Goal: Task Accomplishment & Management: Use online tool/utility

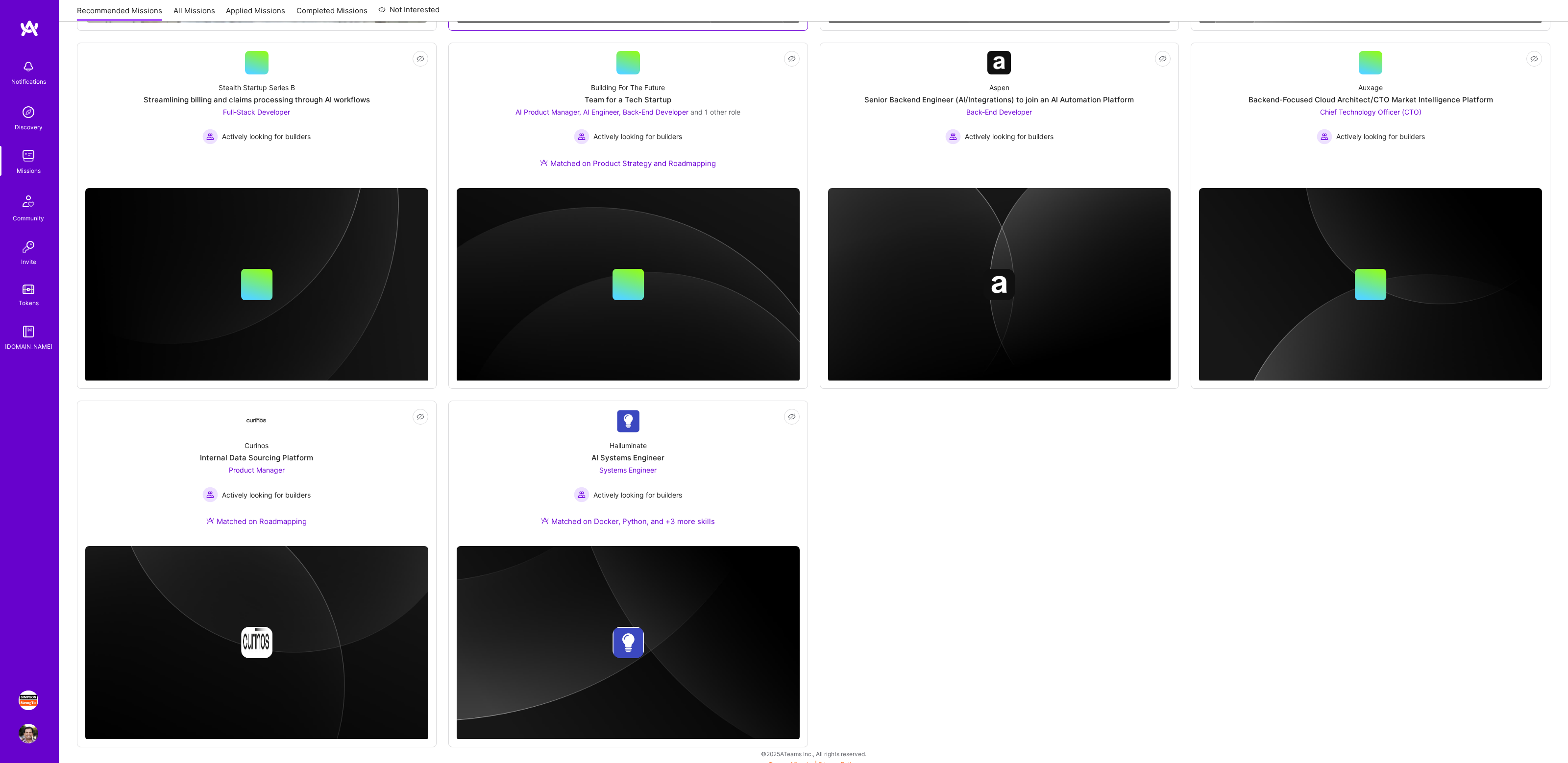
scroll to position [489, 0]
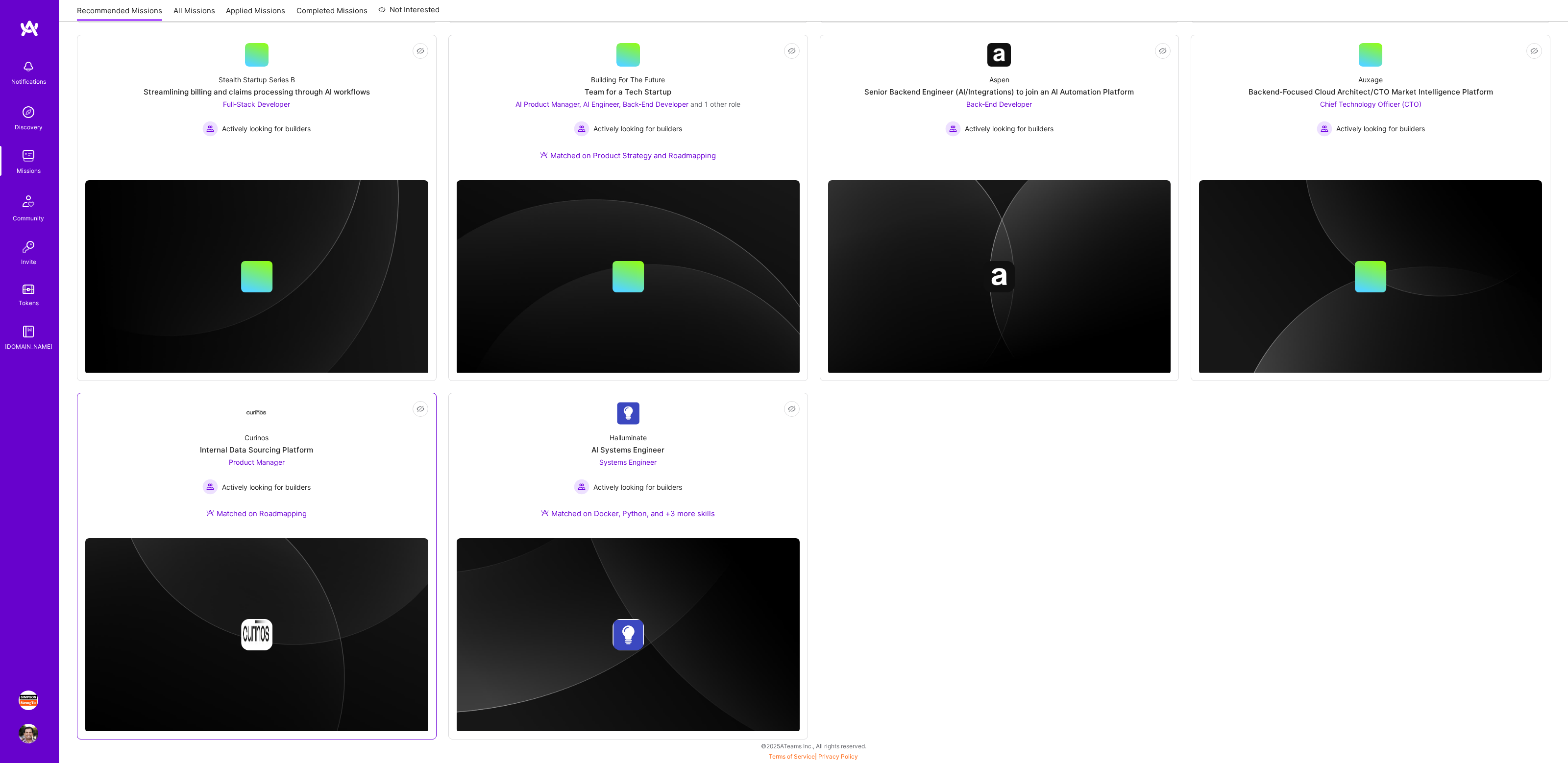
click at [276, 451] on div "Internal Data Sourcing Platform" at bounding box center [256, 450] width 113 height 10
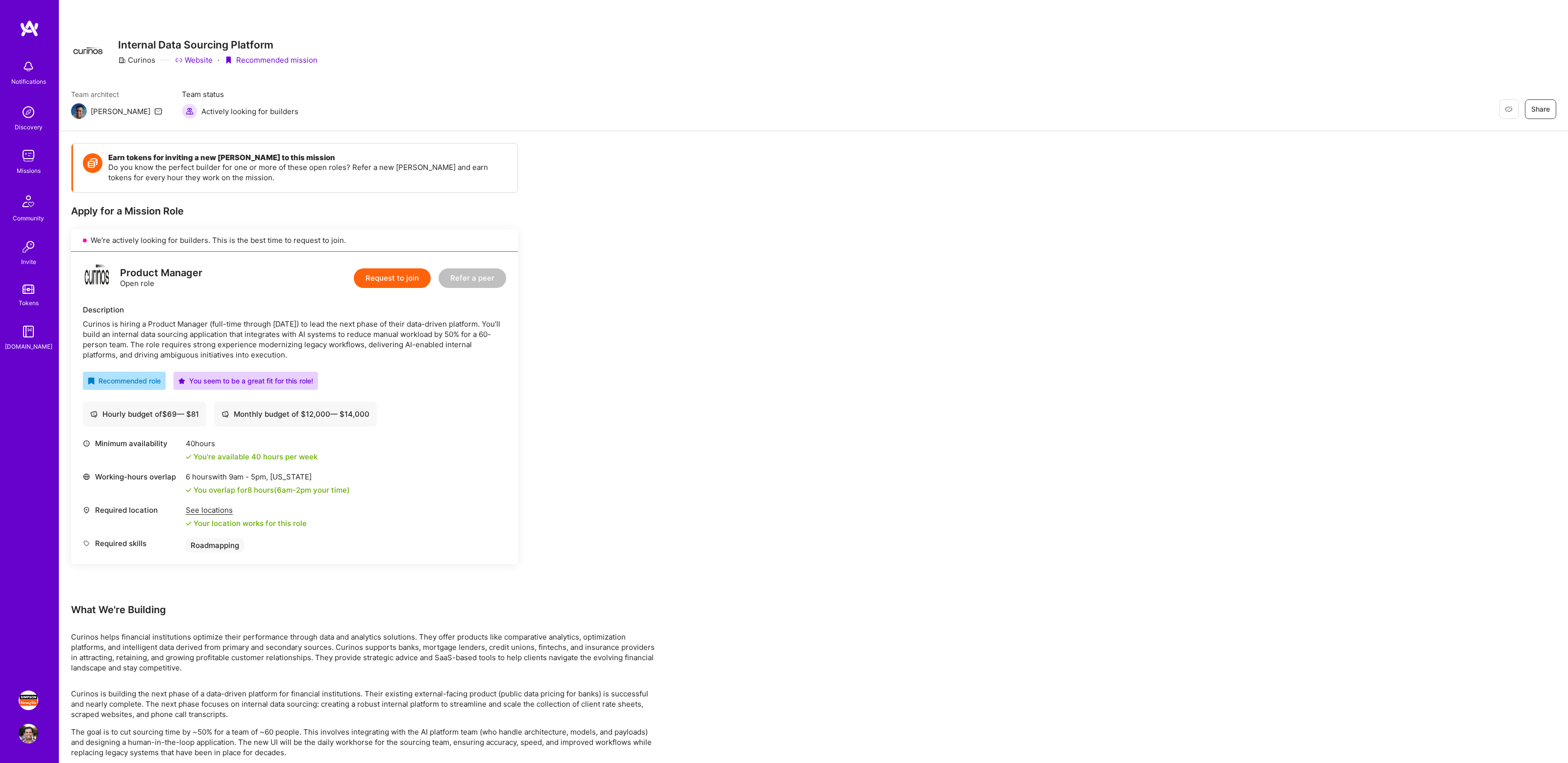
click at [401, 283] on button "Request to join" at bounding box center [392, 278] width 77 height 19
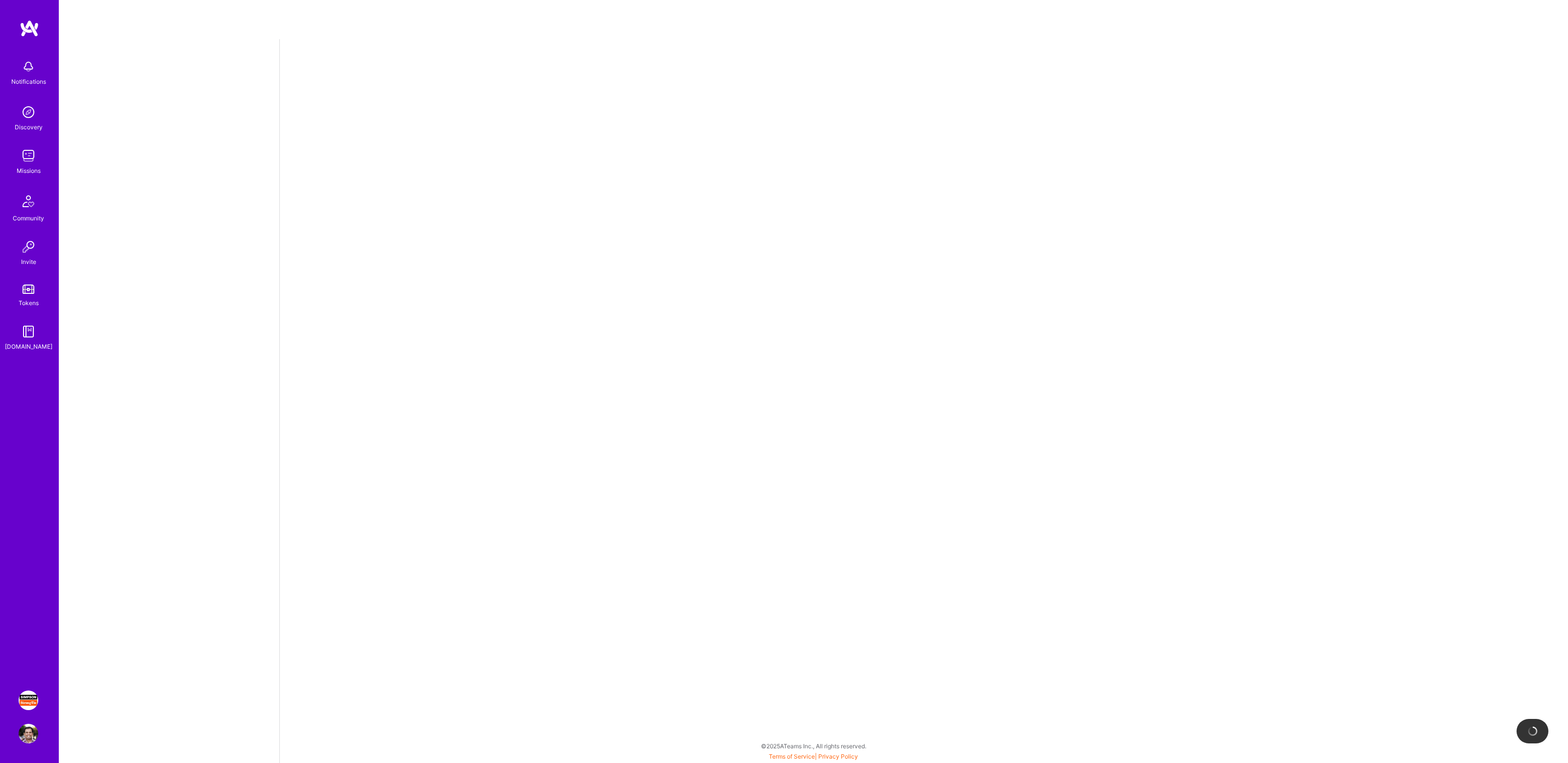
select select "US"
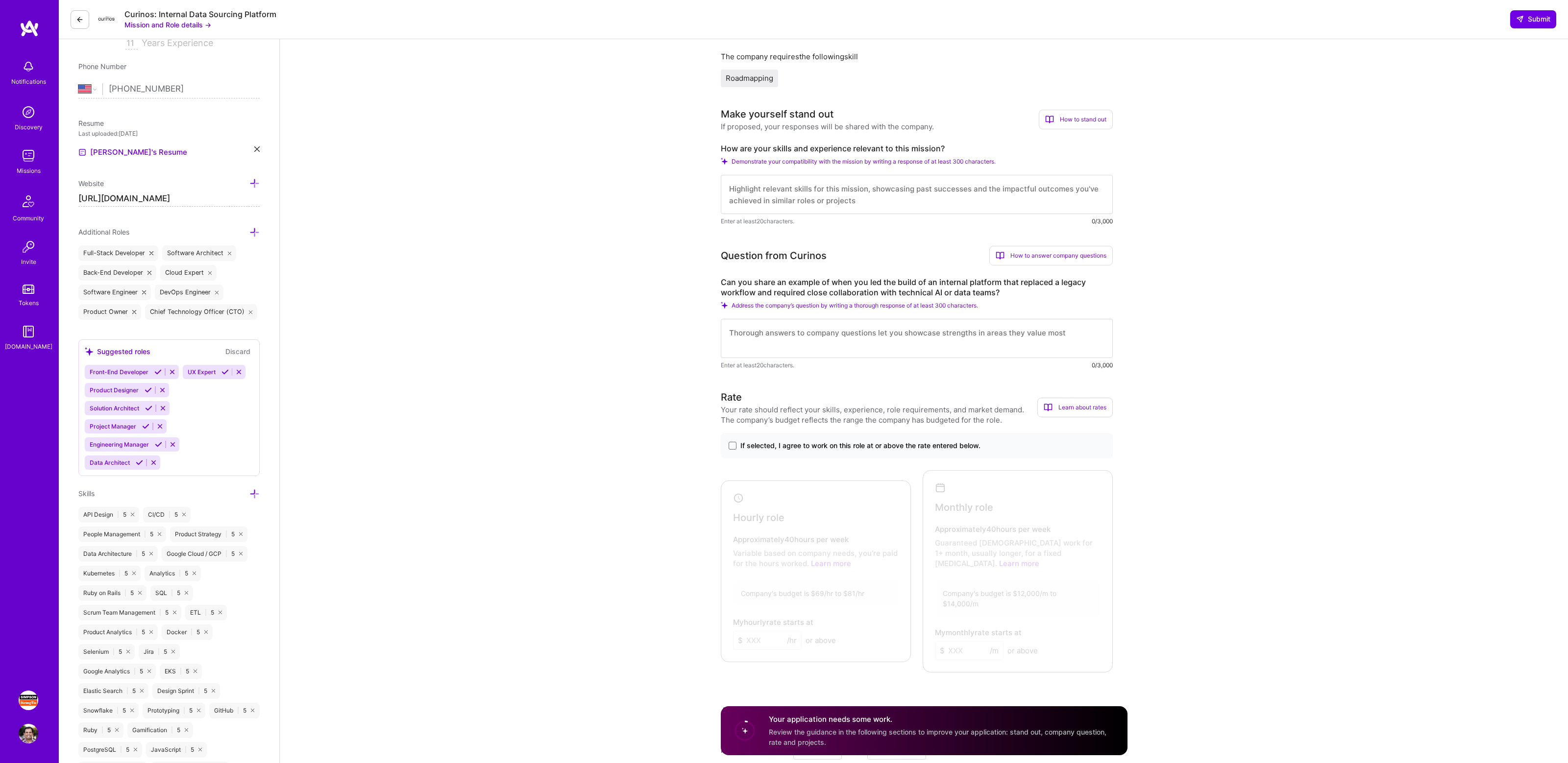
scroll to position [117, 0]
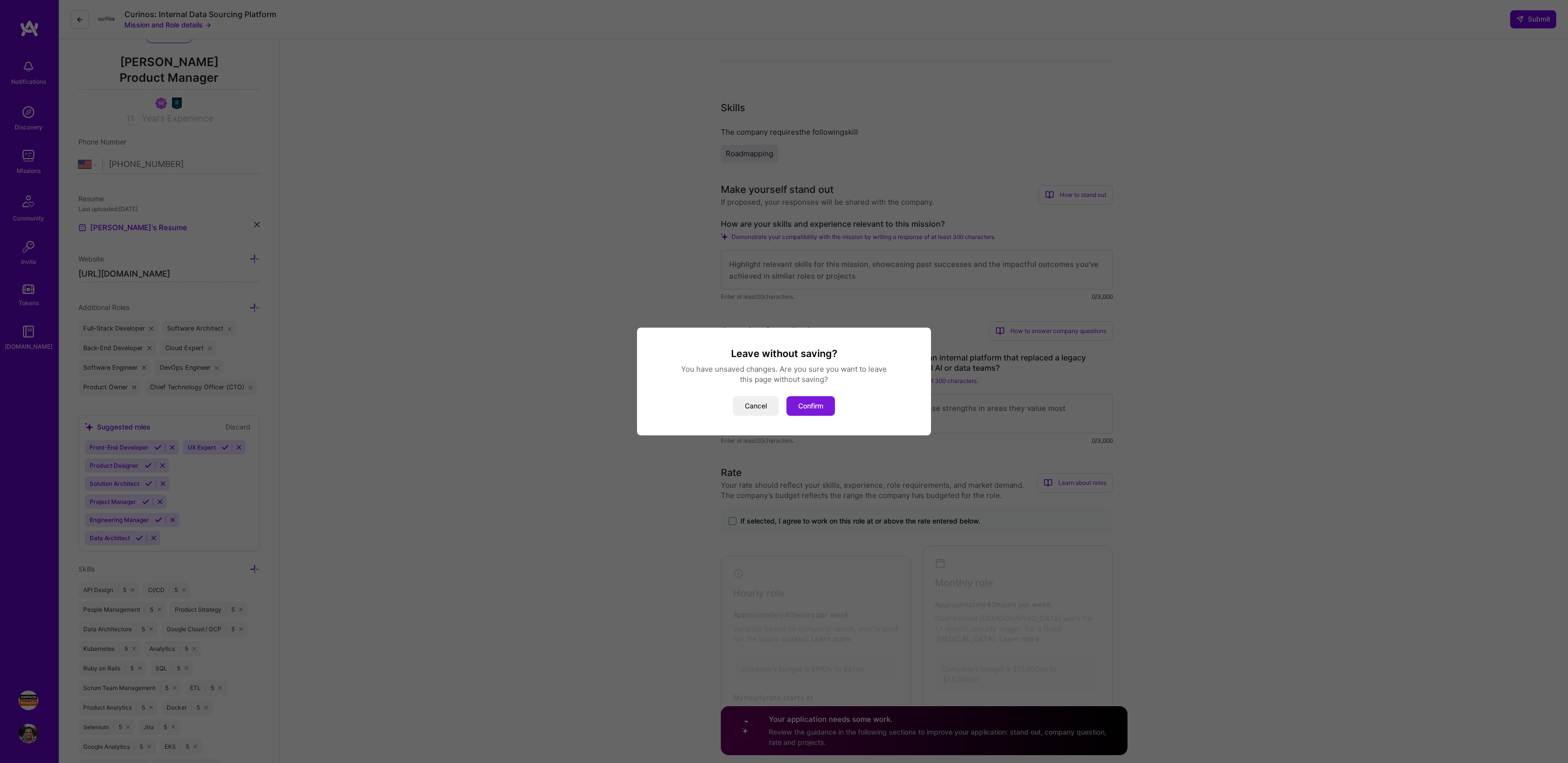
click at [809, 413] on button "Confirm" at bounding box center [811, 406] width 49 height 19
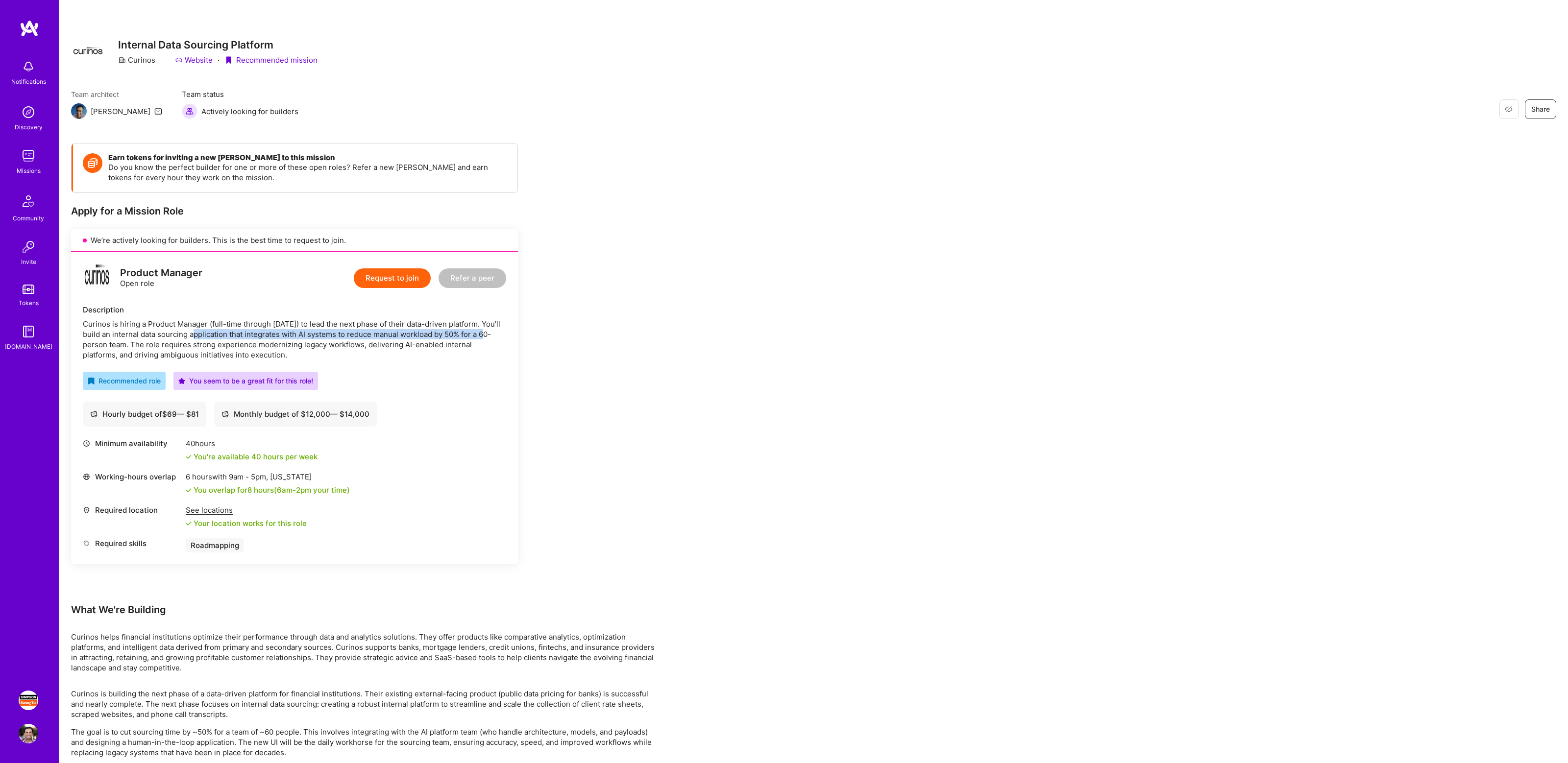
drag, startPoint x: 203, startPoint y: 335, endPoint x: 497, endPoint y: 336, distance: 294.0
click at [497, 336] on div "Curinos is hiring a Product Manager (full-time through [DATE]) to lead the next…" at bounding box center [295, 340] width 424 height 41
drag, startPoint x: 150, startPoint y: 337, endPoint x: 479, endPoint y: 343, distance: 329.1
click at [479, 343] on div "Curinos is hiring a Product Manager (full-time through [DATE]) to lead the next…" at bounding box center [295, 340] width 424 height 41
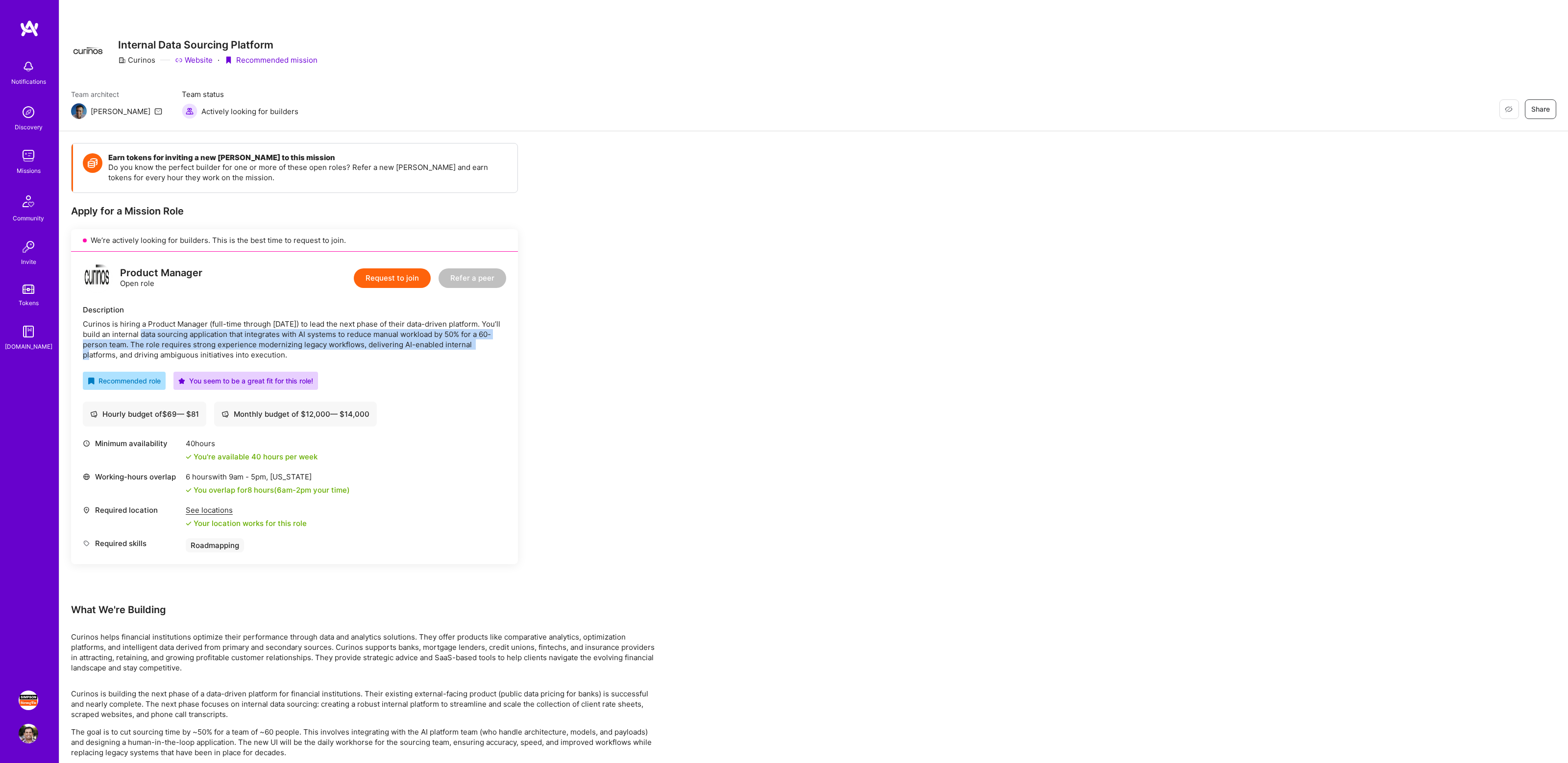
click at [479, 343] on div "Curinos is hiring a Product Manager (full-time through [DATE]) to lead the next…" at bounding box center [295, 340] width 424 height 41
drag, startPoint x: 226, startPoint y: 346, endPoint x: 329, endPoint y: 358, distance: 103.7
click at [325, 358] on div "Curinos is hiring a Product Manager (full-time through [DATE]) to lead the next…" at bounding box center [295, 340] width 424 height 41
click at [329, 358] on div "Curinos is hiring a Product Manager (full-time through [DATE]) to lead the next…" at bounding box center [295, 340] width 424 height 41
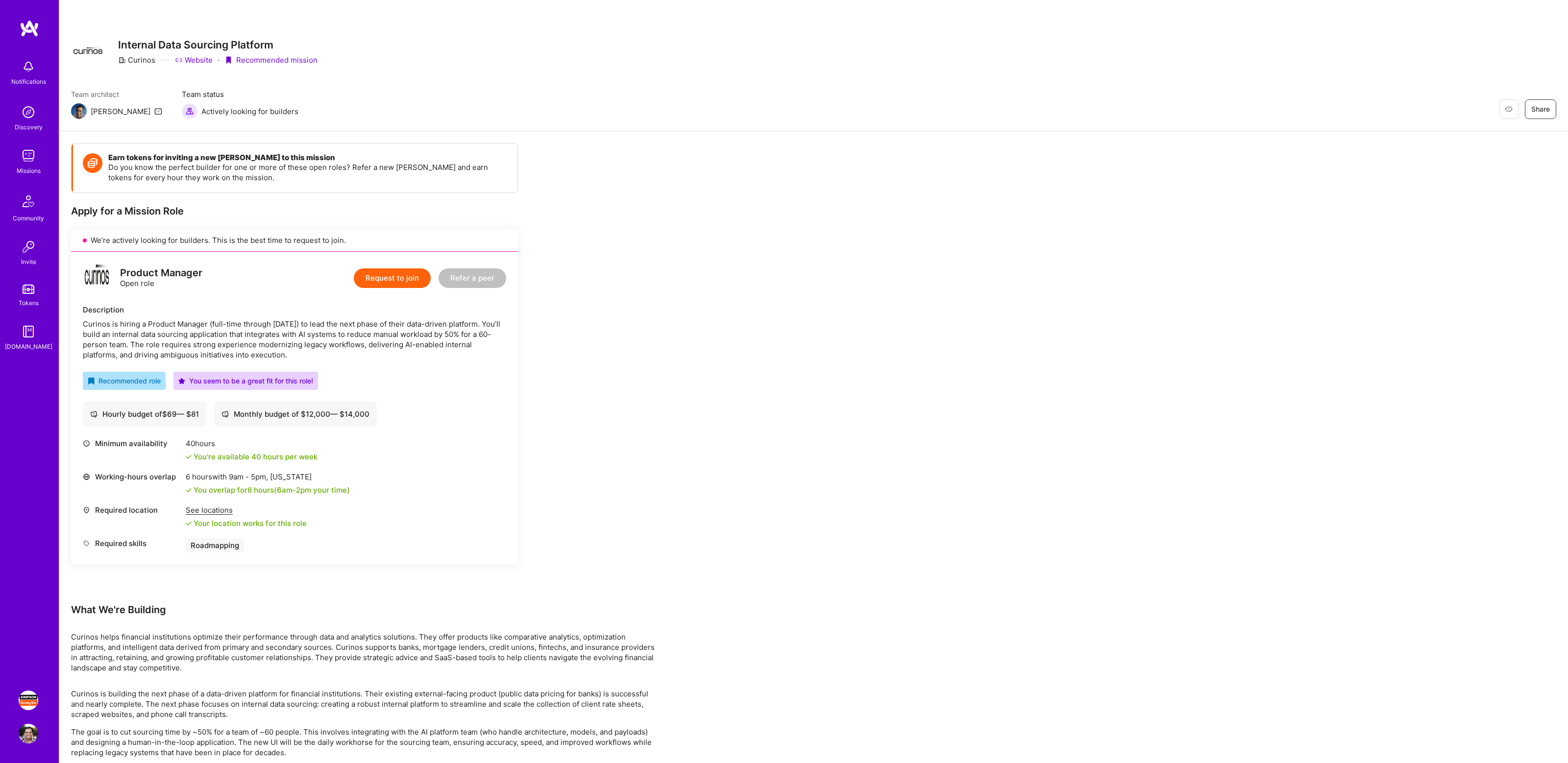
drag, startPoint x: 217, startPoint y: 349, endPoint x: 292, endPoint y: 355, distance: 75.2
click at [289, 354] on div "Curinos is hiring a Product Manager (full-time through [DATE]) to lead the next…" at bounding box center [295, 340] width 424 height 41
click at [292, 355] on div "Curinos is hiring a Product Manager (full-time through [DATE]) to lead the next…" at bounding box center [295, 340] width 424 height 41
drag, startPoint x: 303, startPoint y: 354, endPoint x: 220, endPoint y: 343, distance: 83.7
click at [220, 343] on div "Curinos is hiring a Product Manager (full-time through [DATE]) to lead the next…" at bounding box center [295, 340] width 424 height 41
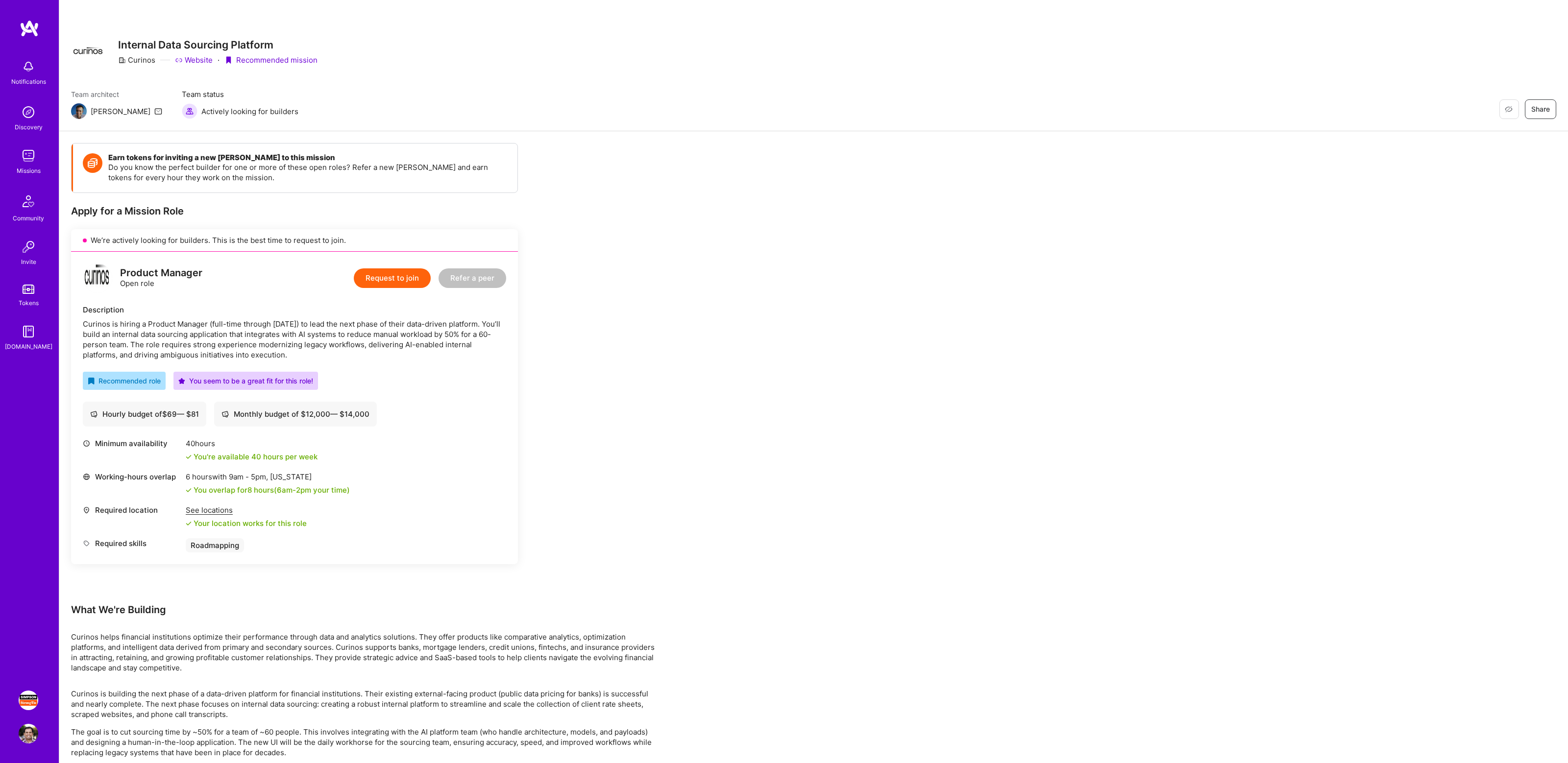
click at [259, 344] on div "Curinos is hiring a Product Manager (full-time through [DATE]) to lead the next…" at bounding box center [295, 340] width 424 height 41
click at [304, 344] on div "Curinos is hiring a Product Manager (full-time through [DATE]) to lead the next…" at bounding box center [295, 340] width 424 height 41
click at [1164, 143] on div "Earn tokens for inviting a new [PERSON_NAME] to this mission Do you know the pe…" at bounding box center [813, 610] width 1509 height 957
click at [25, 695] on img at bounding box center [29, 700] width 19 height 19
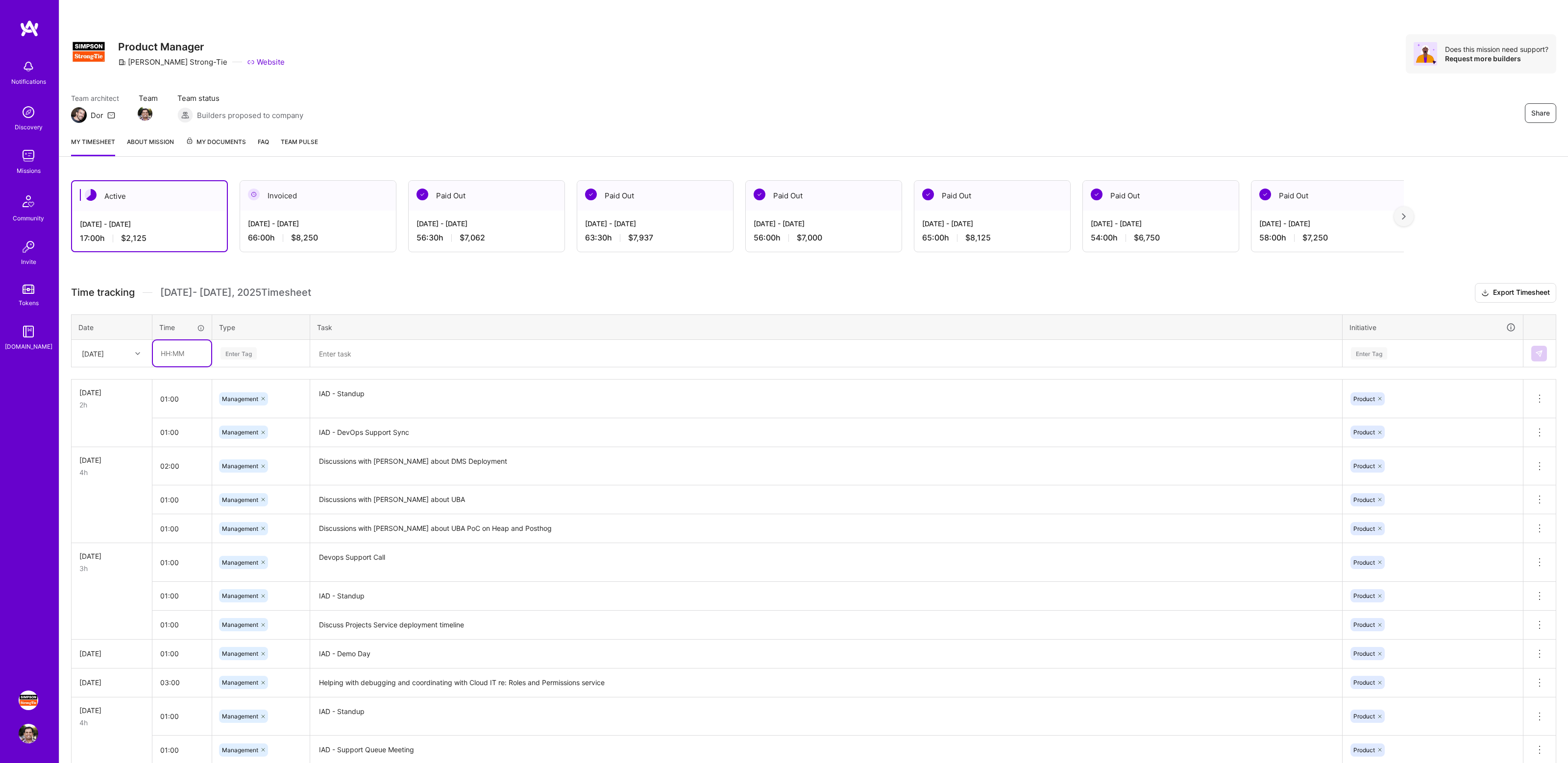
click at [180, 349] on input "text" at bounding box center [182, 353] width 58 height 26
type input "01:00"
type input "mana"
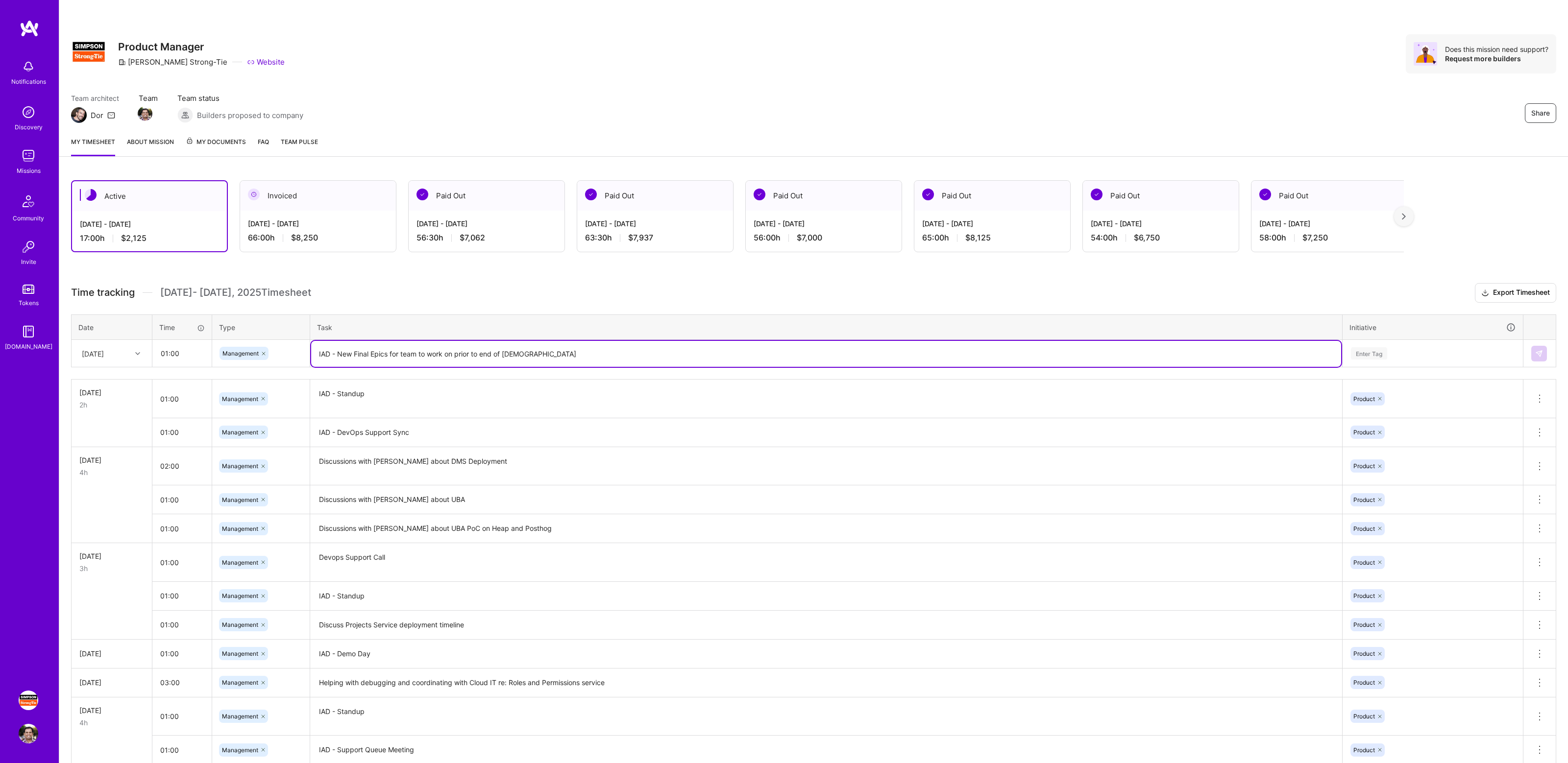
type textarea "IAD - New Final Epics for team to work on prior to end of [DEMOGRAPHIC_DATA]"
click at [1416, 358] on div "Enter Tag" at bounding box center [1433, 354] width 166 height 12
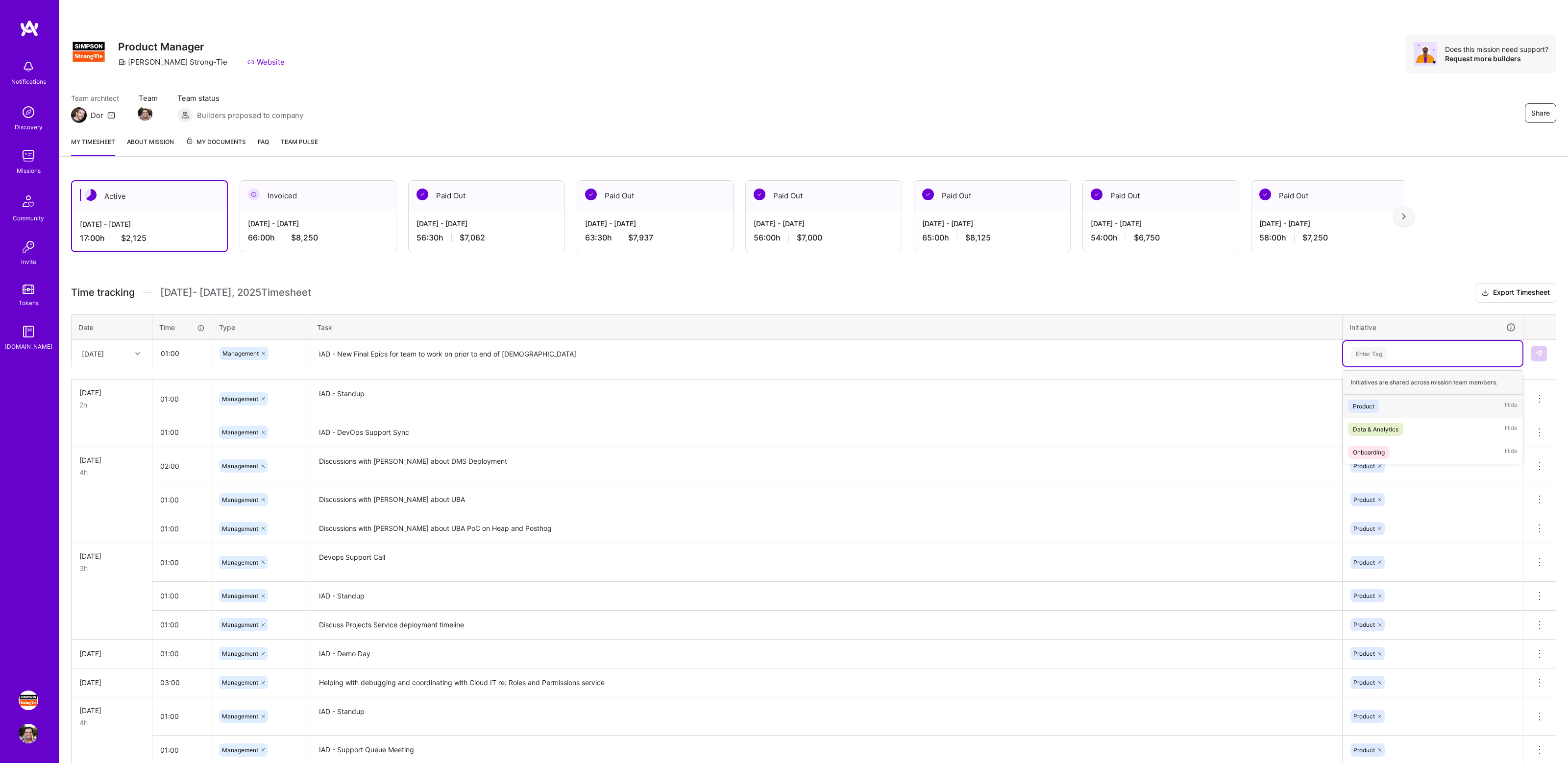
click at [1400, 404] on div "Product Hide" at bounding box center [1433, 406] width 180 height 23
click at [1535, 355] on button at bounding box center [1539, 354] width 16 height 16
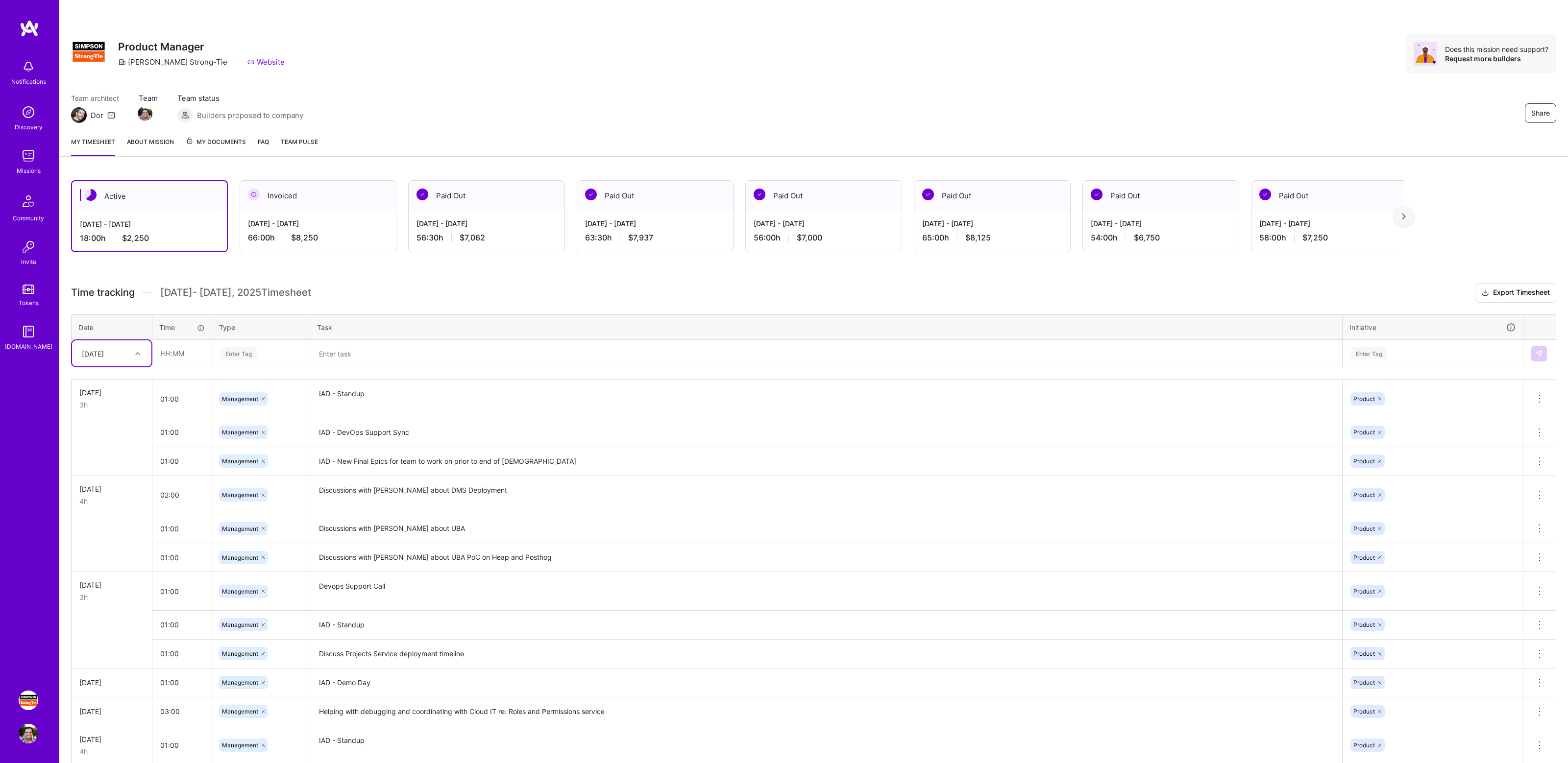
click at [449, 275] on div "Active [DATE] - [DATE] 18:00 h $2,250 Invoiced [DATE] - [DATE] 66:00 h $8,250 P…" at bounding box center [813, 547] width 1509 height 758
click at [964, 68] on div "Share Product Manager [PERSON_NAME]-Tie Website Does this mission need support?…" at bounding box center [814, 54] width 1485 height 39
click at [1020, 69] on div "Share Product Manager [PERSON_NAME]-Tie Website Does this mission need support?…" at bounding box center [814, 54] width 1485 height 39
